Goal: Transaction & Acquisition: Purchase product/service

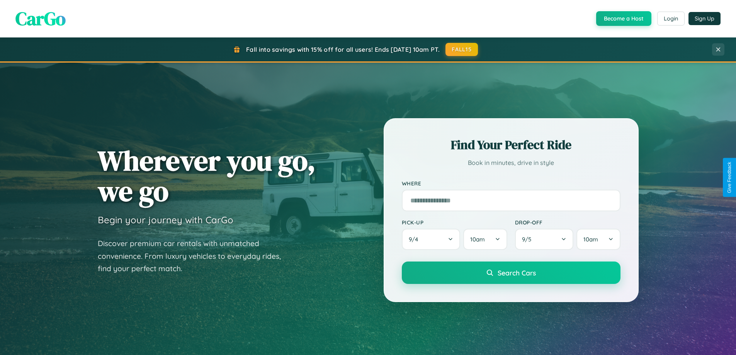
scroll to position [23, 0]
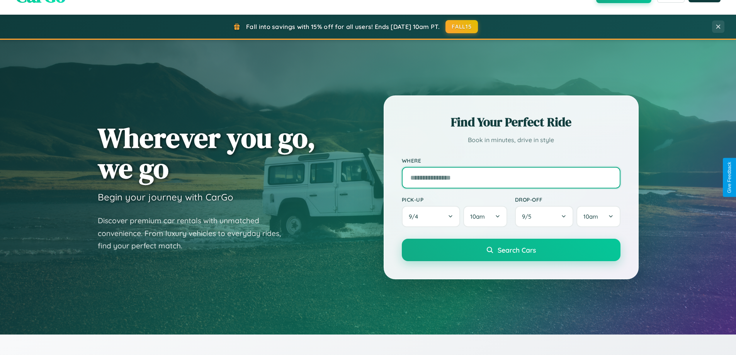
click at [511, 177] on input "text" at bounding box center [511, 178] width 219 height 22
type input "**********"
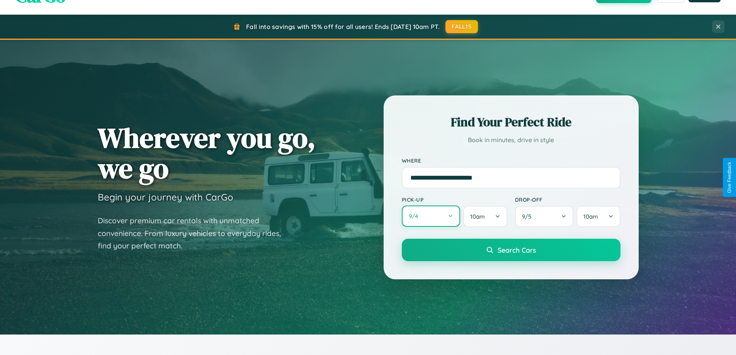
click at [431, 217] on button "9 / 4" at bounding box center [431, 216] width 59 height 21
select select "*"
select select "****"
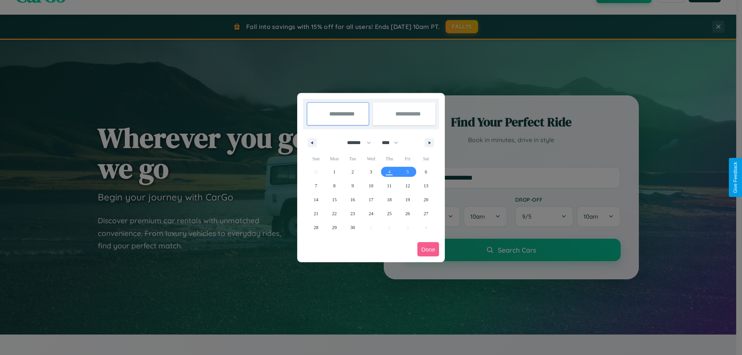
click at [356, 143] on select "******* ******** ***** ***** *** **** **** ****** ********* ******* ******** **…" at bounding box center [357, 142] width 33 height 13
select select "**"
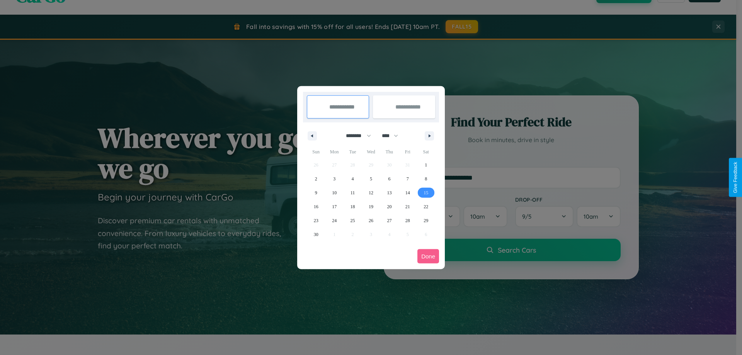
click at [426, 192] on span "15" at bounding box center [426, 193] width 5 height 14
type input "**********"
click at [334, 206] on span "17" at bounding box center [334, 207] width 5 height 14
type input "**********"
click at [428, 256] on button "Done" at bounding box center [428, 256] width 22 height 14
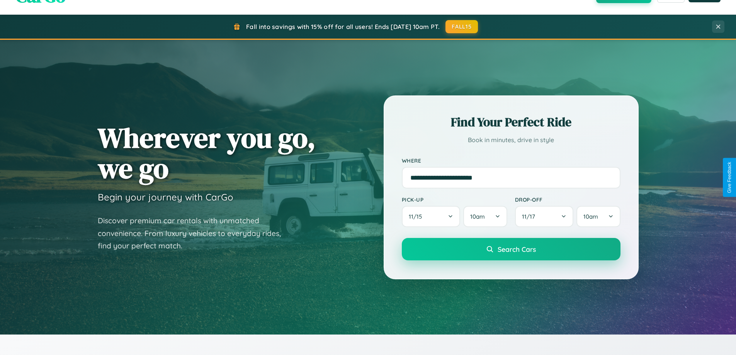
click at [511, 249] on span "Search Cars" at bounding box center [517, 249] width 38 height 9
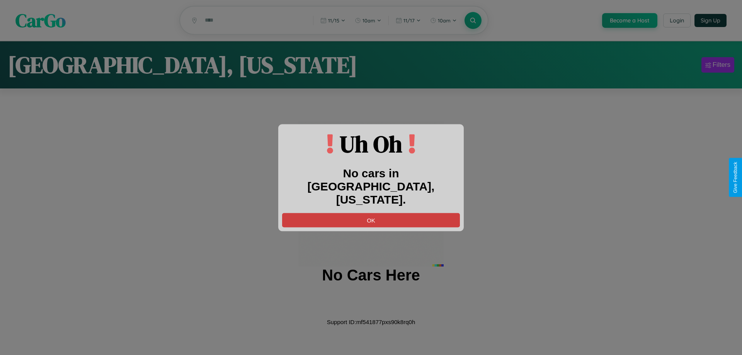
click at [371, 213] on button "OK" at bounding box center [371, 220] width 178 height 14
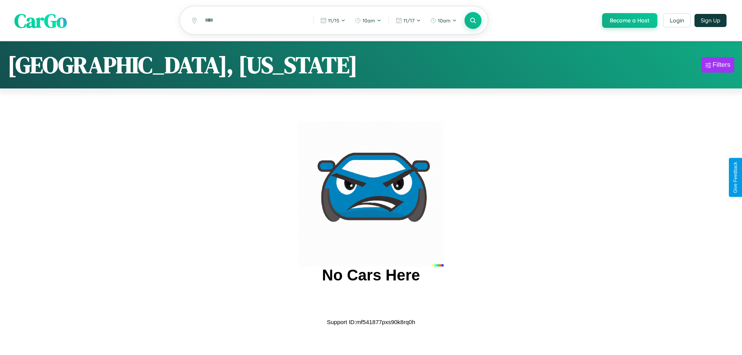
click at [41, 20] on span "CarGo" at bounding box center [40, 20] width 53 height 27
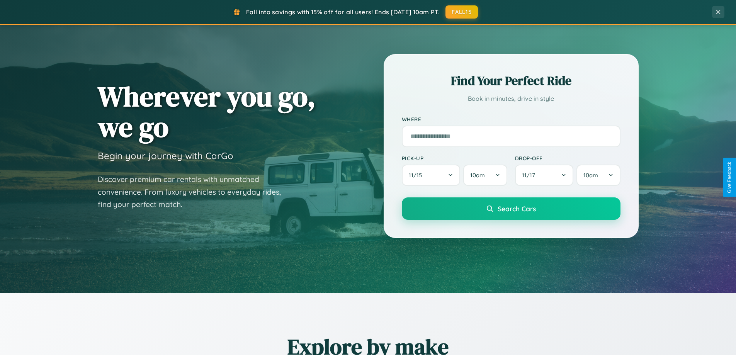
scroll to position [681, 0]
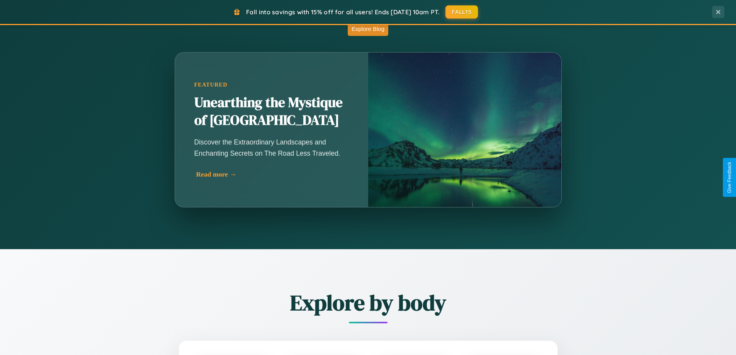
click at [273, 175] on div "Read more →" at bounding box center [273, 174] width 155 height 8
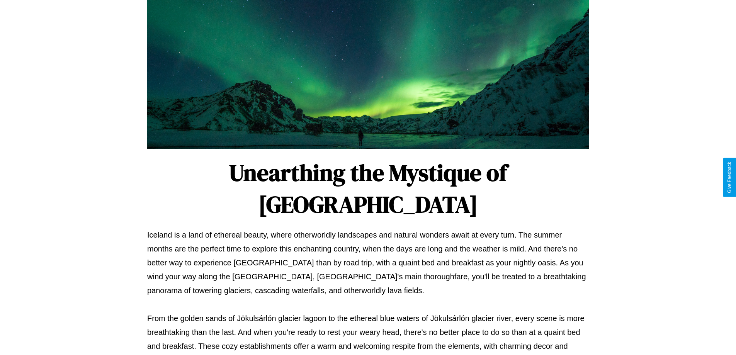
scroll to position [250, 0]
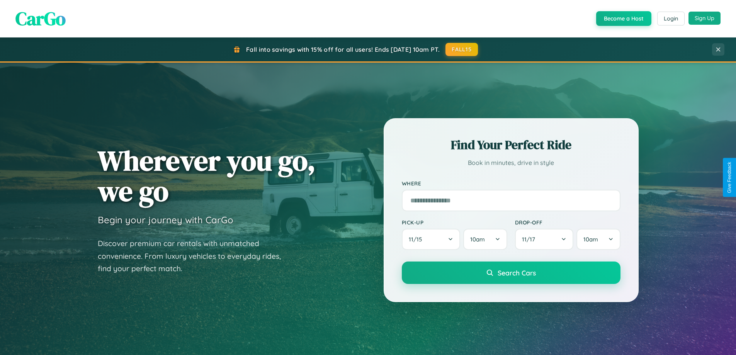
click at [705, 18] on button "Sign Up" at bounding box center [705, 18] width 32 height 13
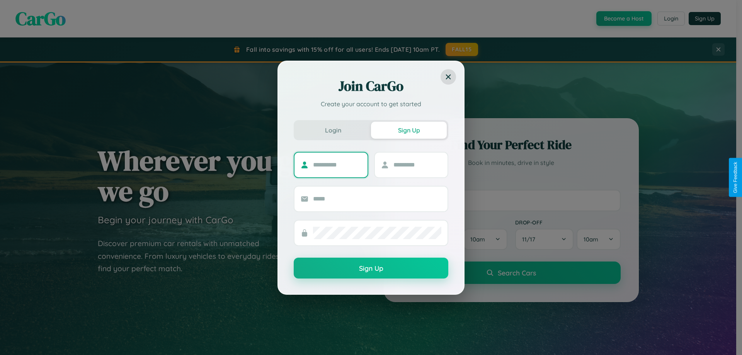
click at [337, 165] on input "text" at bounding box center [337, 165] width 48 height 12
type input "******"
click at [417, 165] on input "text" at bounding box center [417, 165] width 48 height 12
type input "*****"
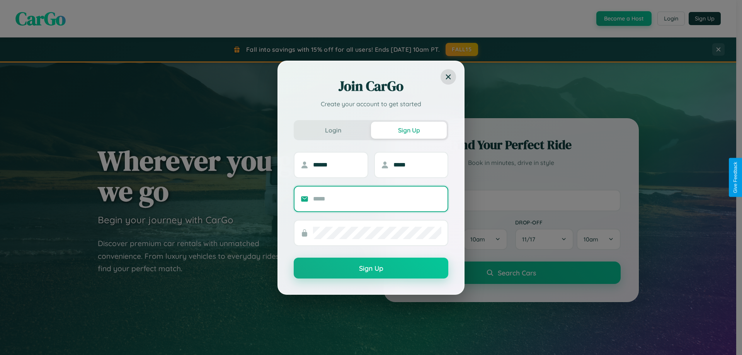
click at [377, 199] on input "text" at bounding box center [377, 199] width 128 height 12
type input "**********"
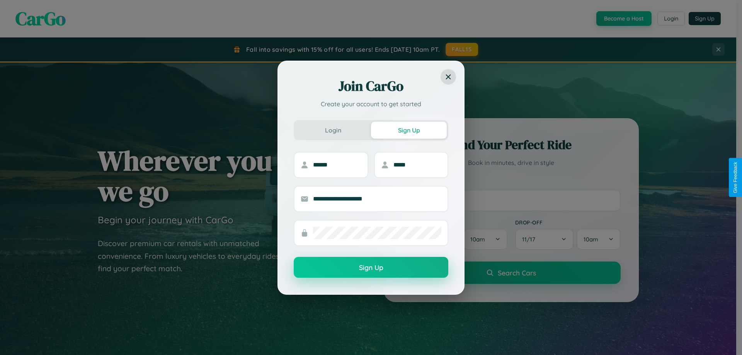
click at [371, 268] on button "Sign Up" at bounding box center [371, 267] width 155 height 21
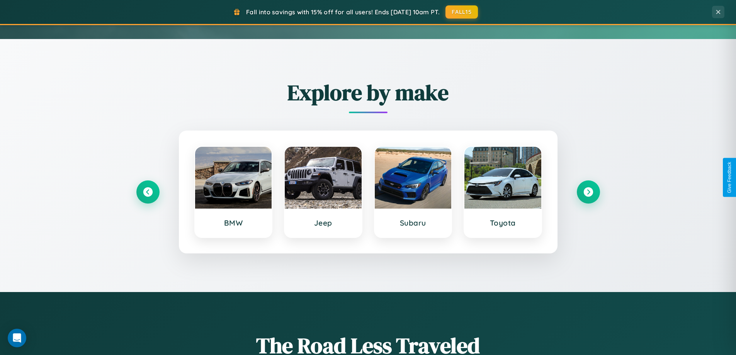
scroll to position [333, 0]
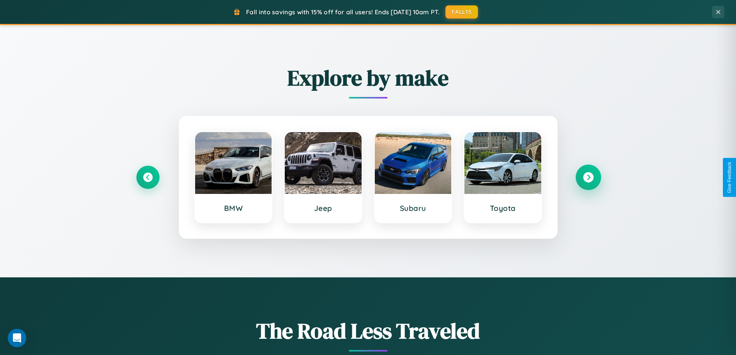
click at [588, 177] on icon at bounding box center [588, 177] width 10 height 10
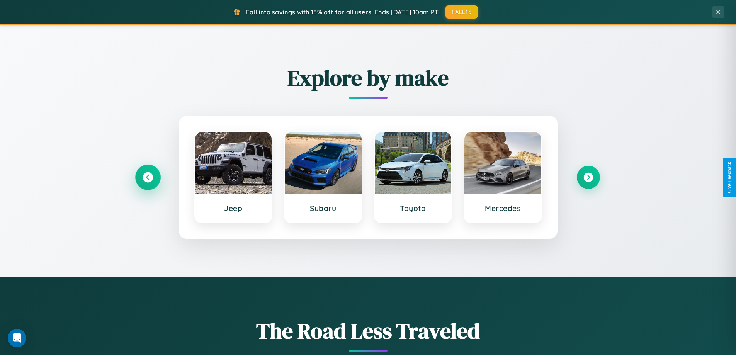
click at [148, 177] on icon at bounding box center [148, 177] width 10 height 10
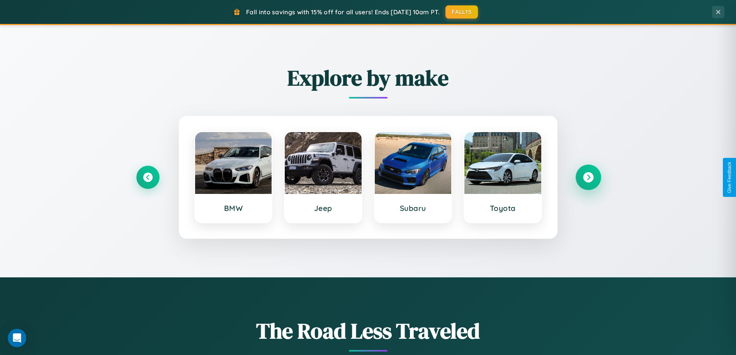
click at [588, 177] on icon at bounding box center [588, 177] width 10 height 10
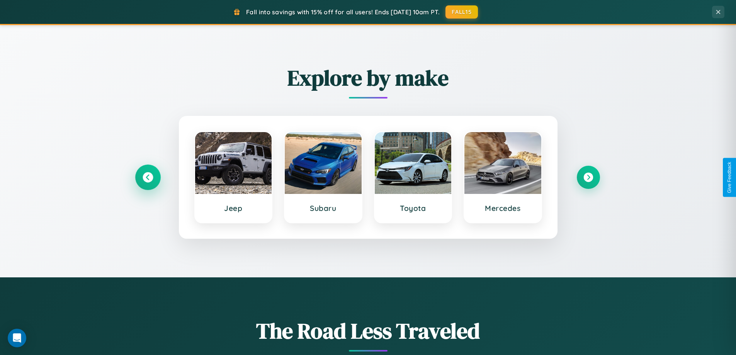
click at [148, 177] on icon at bounding box center [148, 177] width 10 height 10
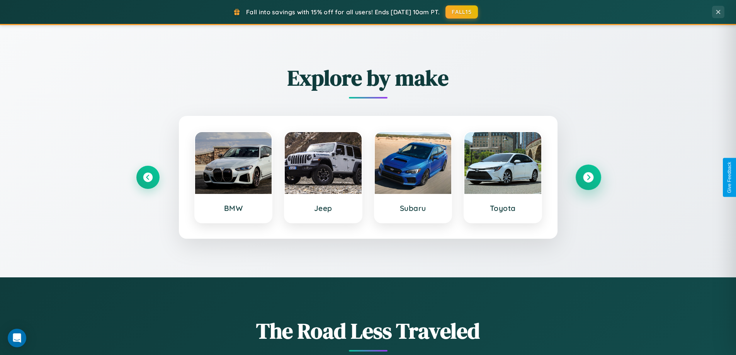
click at [588, 177] on icon at bounding box center [588, 177] width 10 height 10
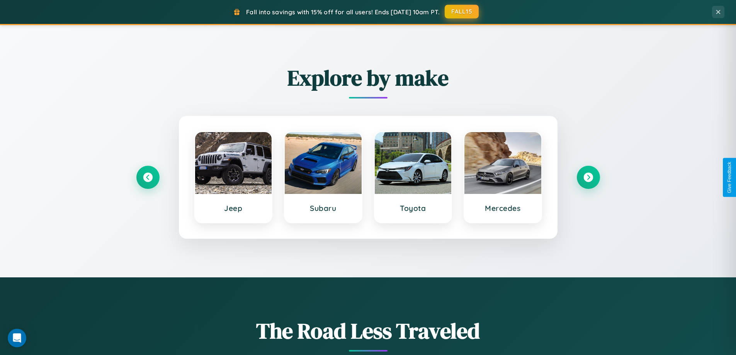
click at [462, 12] on button "FALL15" at bounding box center [462, 12] width 34 height 14
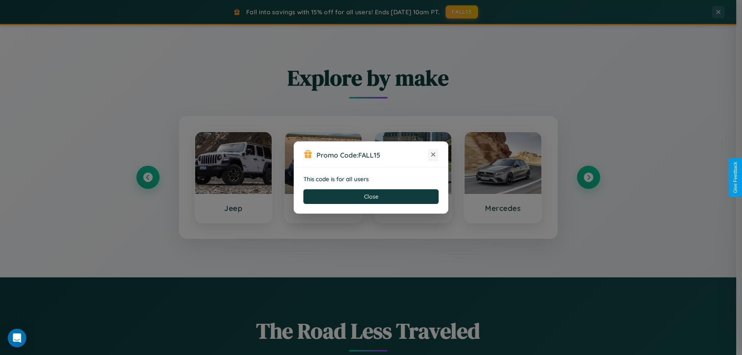
click at [433, 155] on icon at bounding box center [433, 155] width 8 height 8
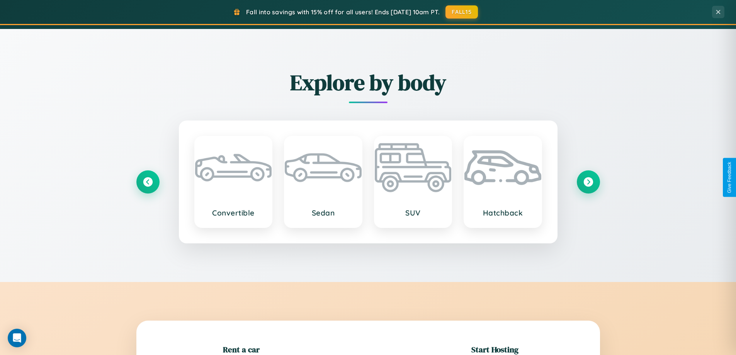
scroll to position [906, 0]
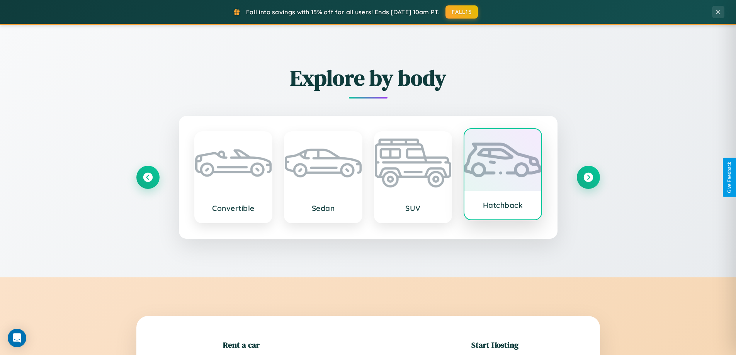
click at [503, 174] on div at bounding box center [503, 160] width 77 height 62
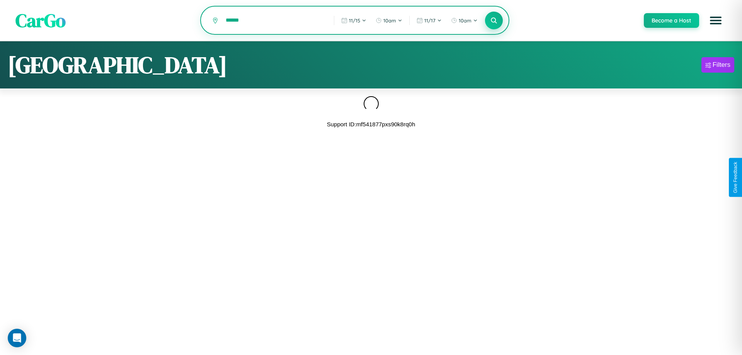
type input "******"
click at [494, 21] on icon at bounding box center [493, 20] width 7 height 7
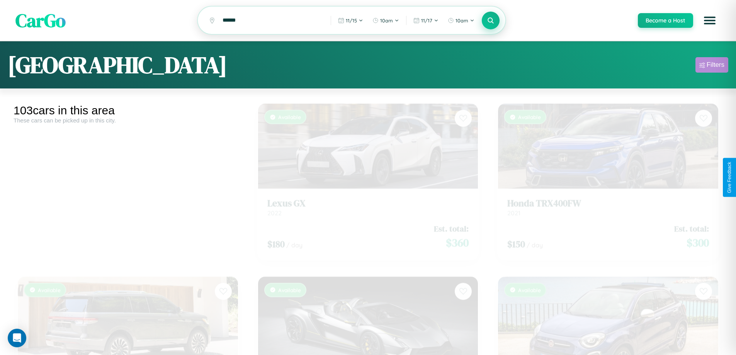
click at [712, 66] on div "Filters" at bounding box center [716, 65] width 18 height 8
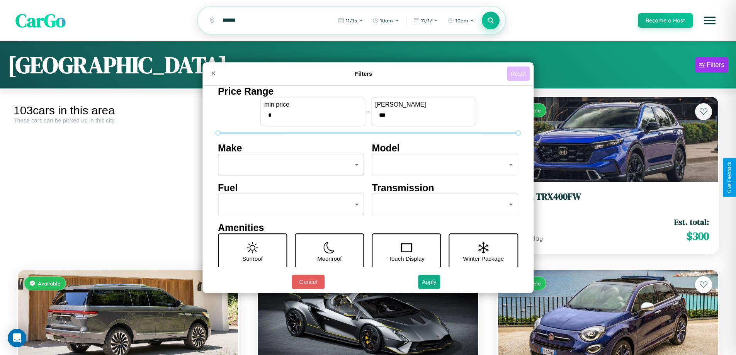
click at [519, 73] on button "Reset" at bounding box center [518, 73] width 23 height 14
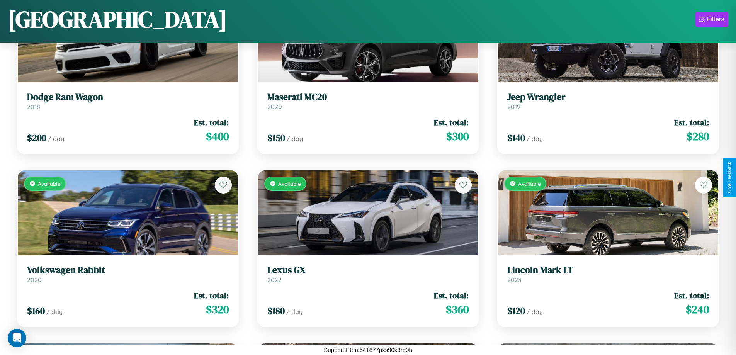
scroll to position [3224, 0]
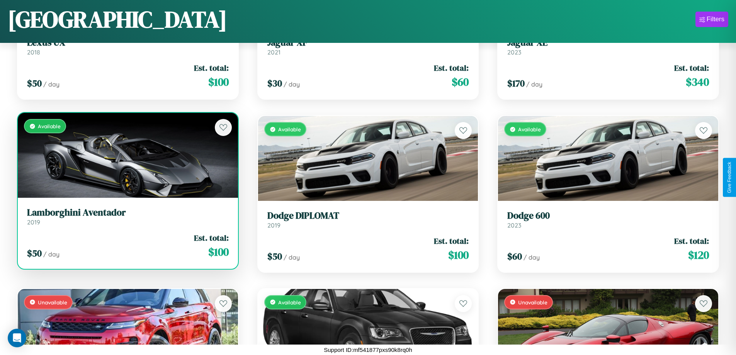
click at [127, 220] on link "Lamborghini Aventador 2019" at bounding box center [128, 216] width 202 height 19
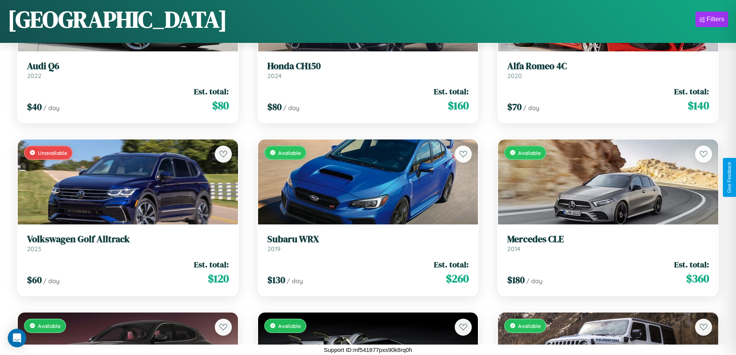
scroll to position [4609, 0]
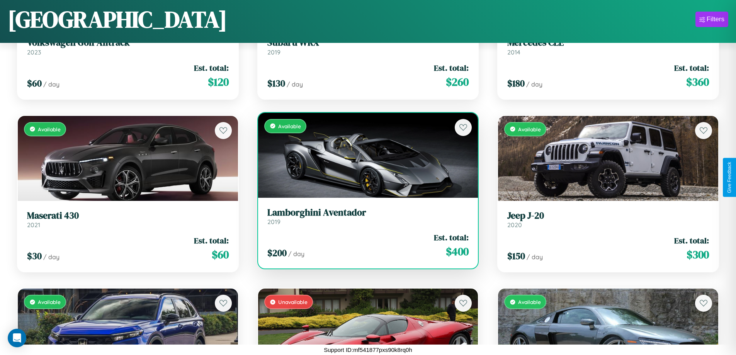
click at [365, 216] on h3 "Lamborghini Aventador" at bounding box center [368, 212] width 202 height 11
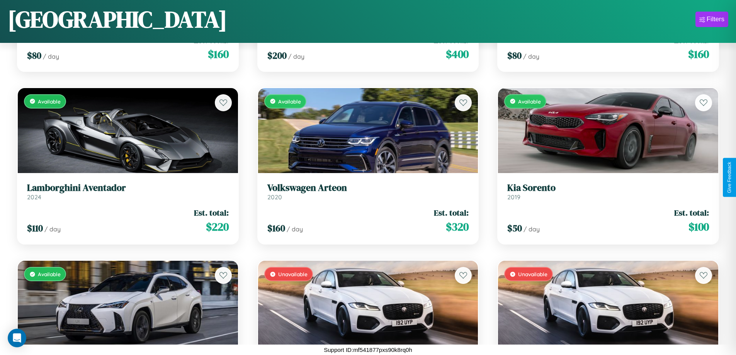
scroll to position [109, 0]
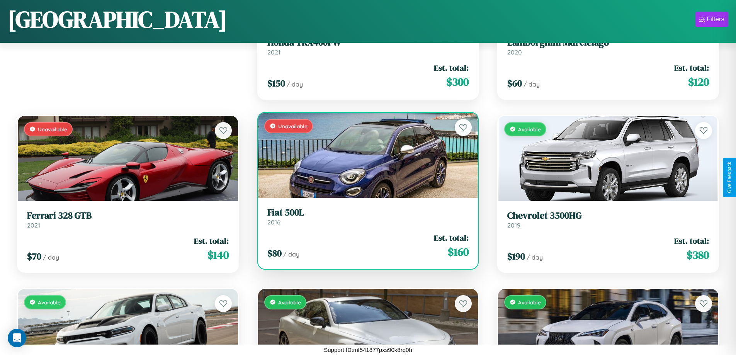
click at [365, 216] on h3 "Fiat 500L" at bounding box center [368, 212] width 202 height 11
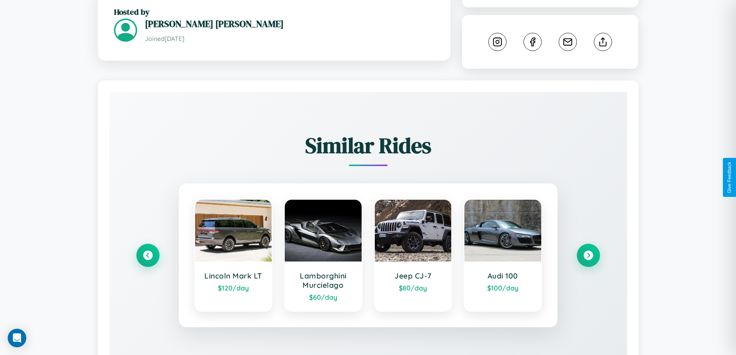
scroll to position [444, 0]
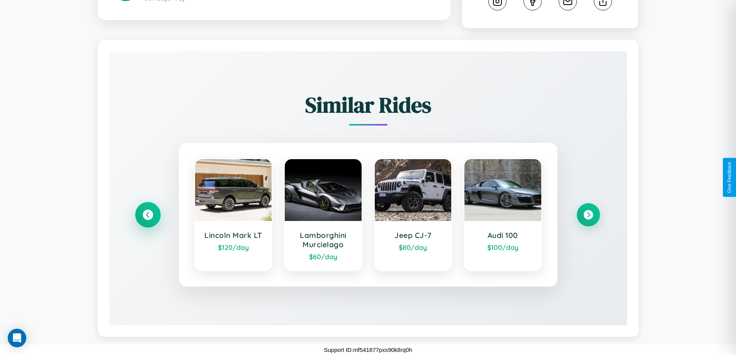
click at [148, 215] on icon at bounding box center [148, 215] width 10 height 10
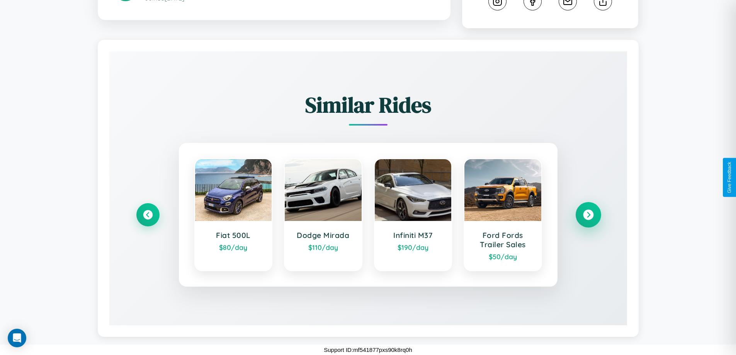
click at [588, 215] on icon at bounding box center [588, 215] width 10 height 10
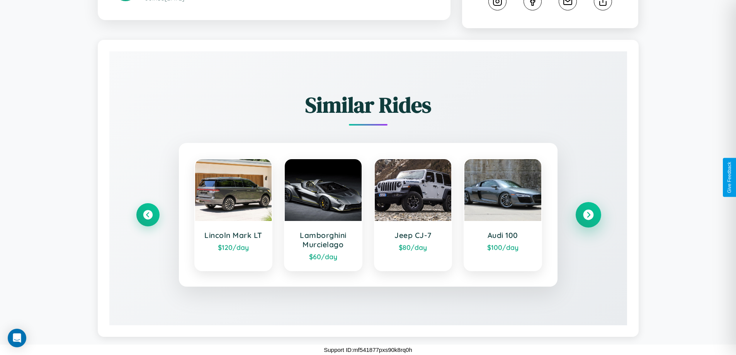
click at [588, 215] on icon at bounding box center [588, 215] width 10 height 10
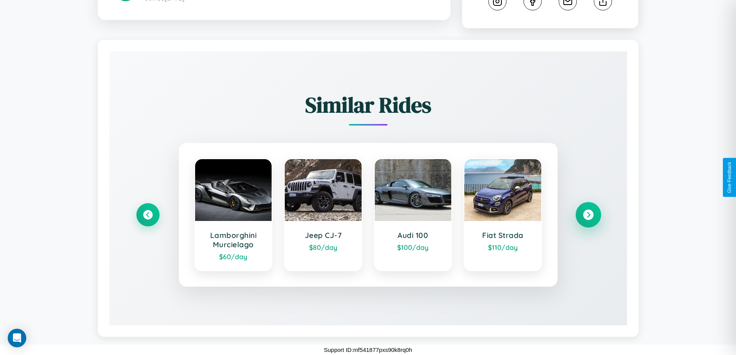
click at [588, 215] on icon at bounding box center [588, 215] width 10 height 10
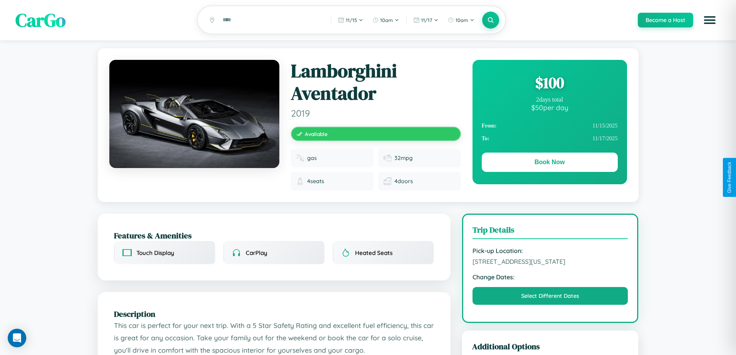
scroll to position [0, 0]
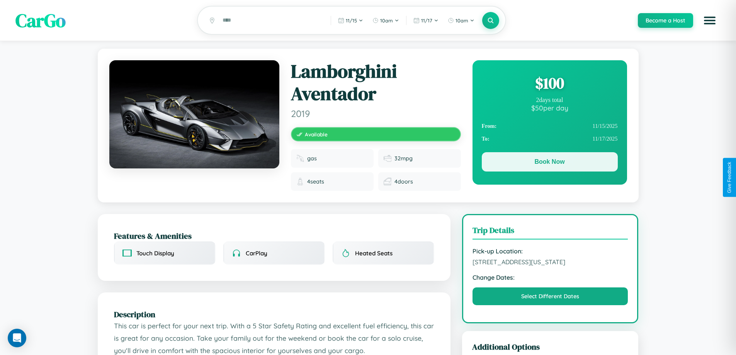
click at [550, 163] on button "Book Now" at bounding box center [550, 161] width 136 height 19
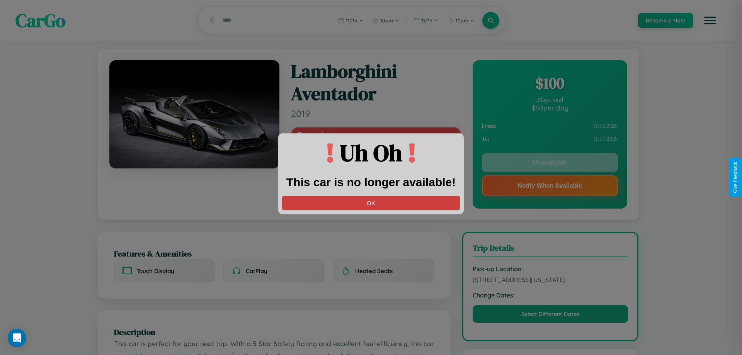
click at [371, 203] on button "OK" at bounding box center [371, 203] width 178 height 14
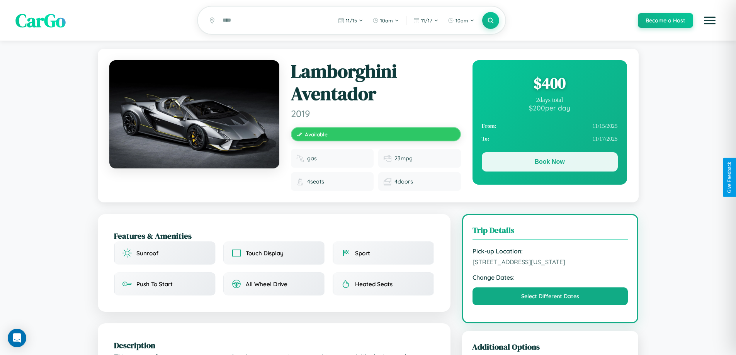
click at [550, 163] on button "Book Now" at bounding box center [550, 161] width 136 height 19
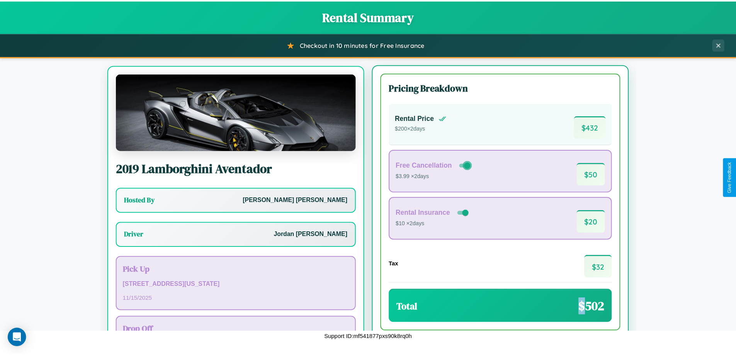
scroll to position [36, 0]
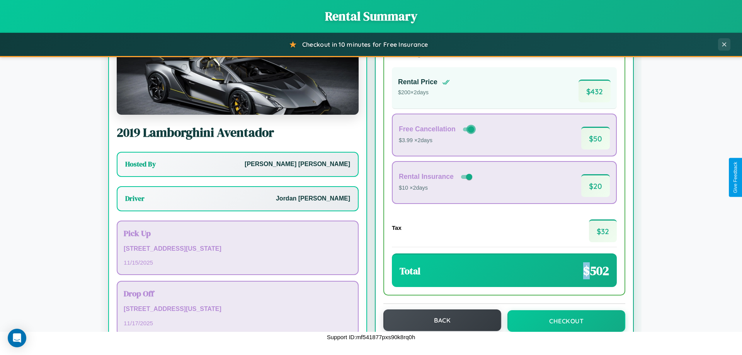
click at [439, 320] on button "Back" at bounding box center [442, 321] width 118 height 22
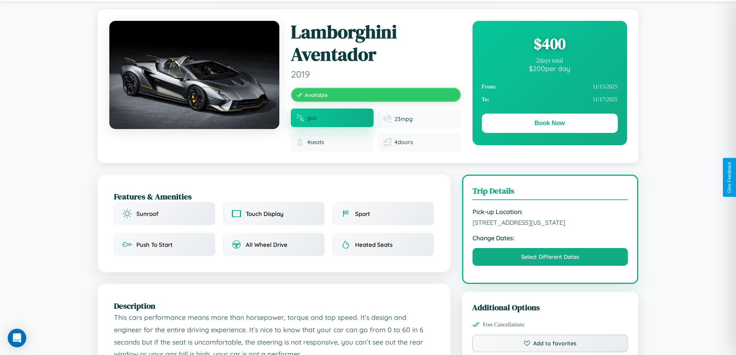
scroll to position [215, 0]
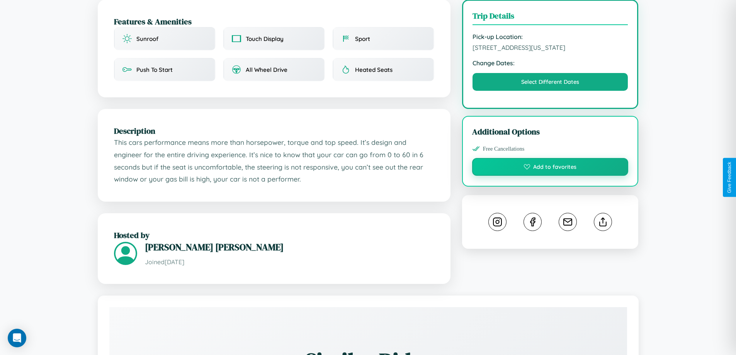
click at [550, 176] on button "Add to favorites" at bounding box center [550, 167] width 157 height 18
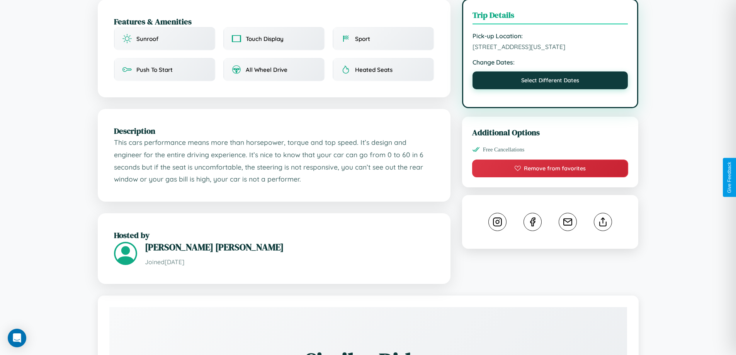
click at [550, 89] on button "Select Different Dates" at bounding box center [551, 81] width 156 height 18
select select "*"
select select "****"
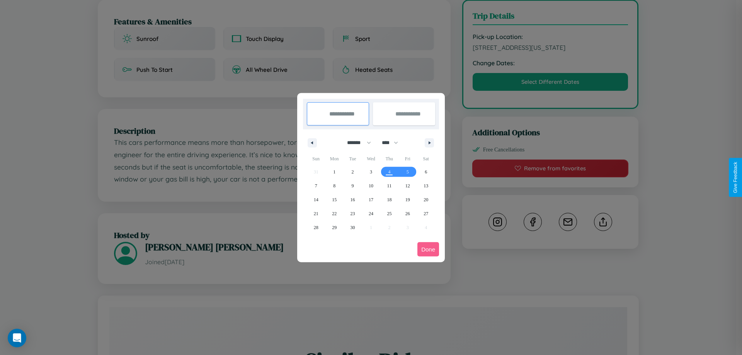
click at [356, 143] on select "******* ******** ***** ***** *** **** **** ****** ********* ******* ******** **…" at bounding box center [357, 142] width 33 height 13
select select "**"
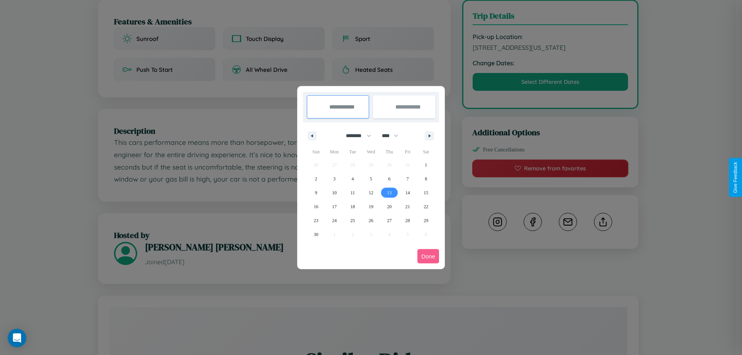
click at [389, 192] on span "13" at bounding box center [389, 193] width 5 height 14
type input "**********"
click at [316, 220] on span "23" at bounding box center [316, 221] width 5 height 14
type input "**********"
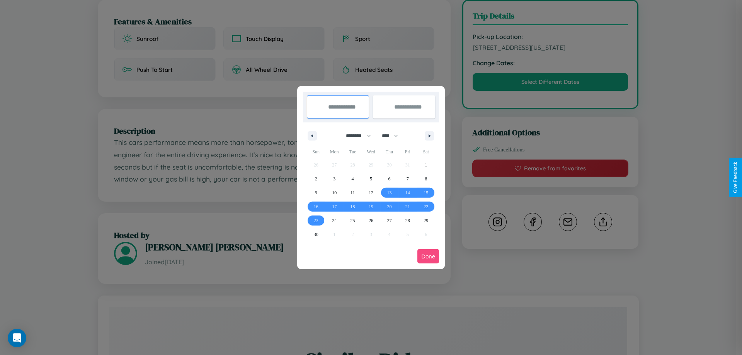
click at [428, 256] on button "Done" at bounding box center [428, 256] width 22 height 14
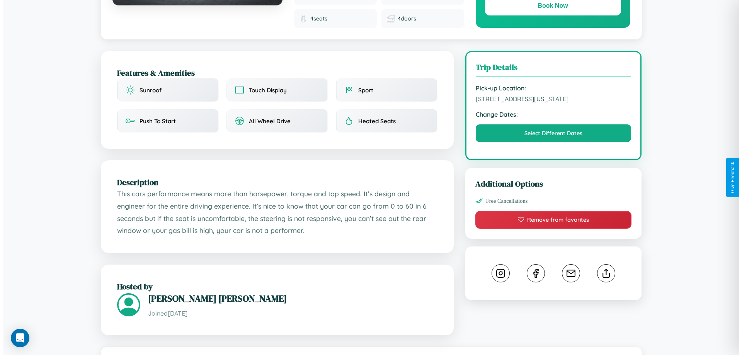
scroll to position [0, 0]
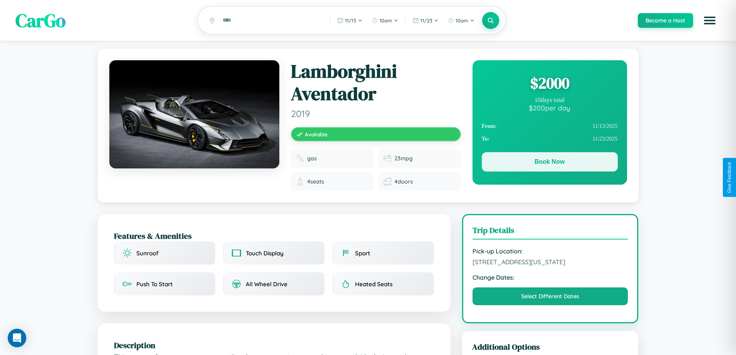
click at [550, 163] on button "Book Now" at bounding box center [550, 161] width 136 height 19
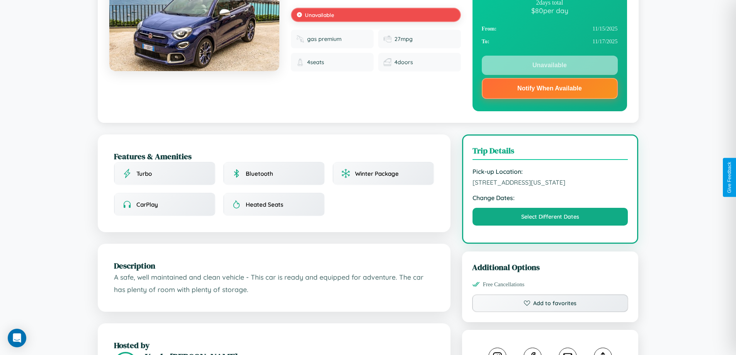
scroll to position [465, 0]
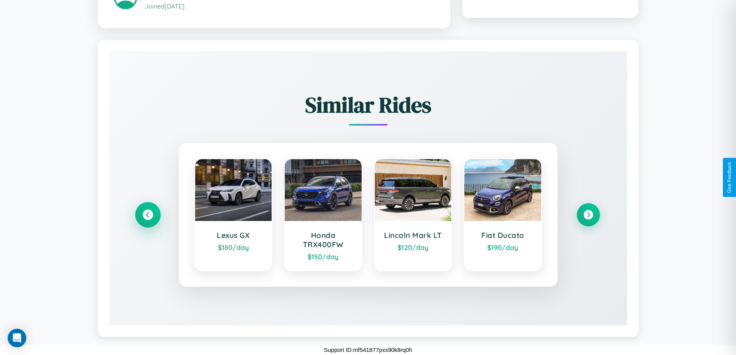
click at [148, 215] on icon at bounding box center [148, 215] width 10 height 10
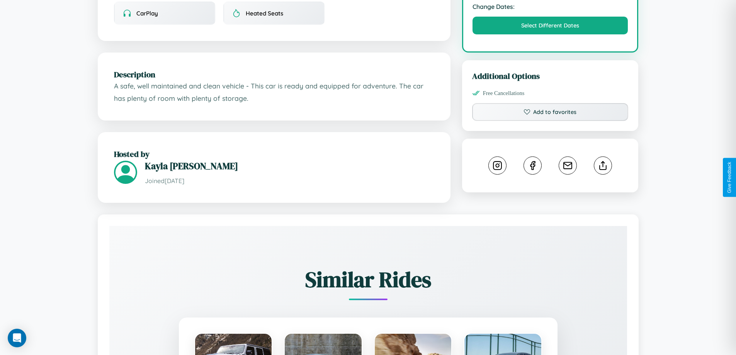
scroll to position [286, 0]
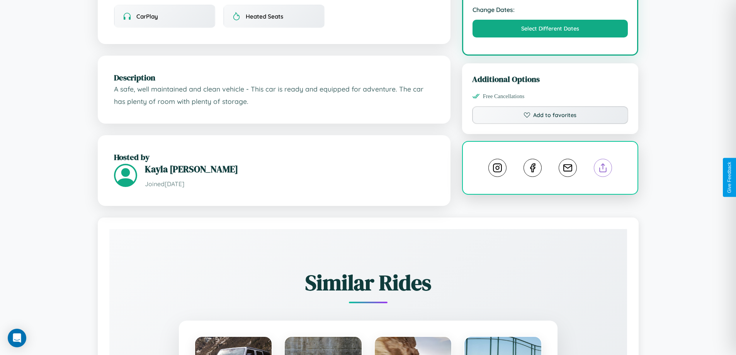
click at [603, 169] on line at bounding box center [603, 166] width 0 height 5
